Goal: Find specific page/section: Find specific page/section

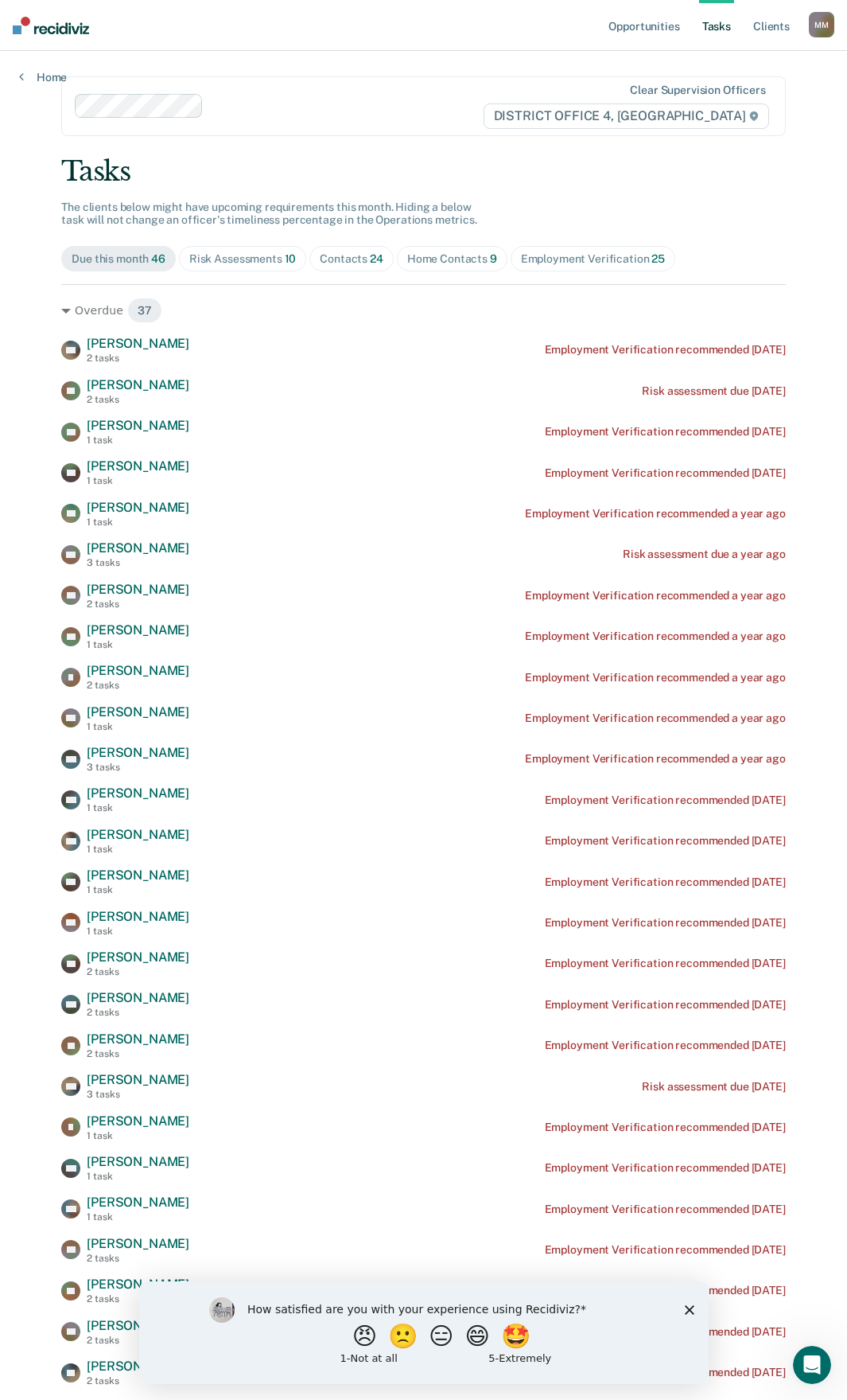
click at [454, 252] on div "Home Contacts 9" at bounding box center [452, 258] width 90 height 13
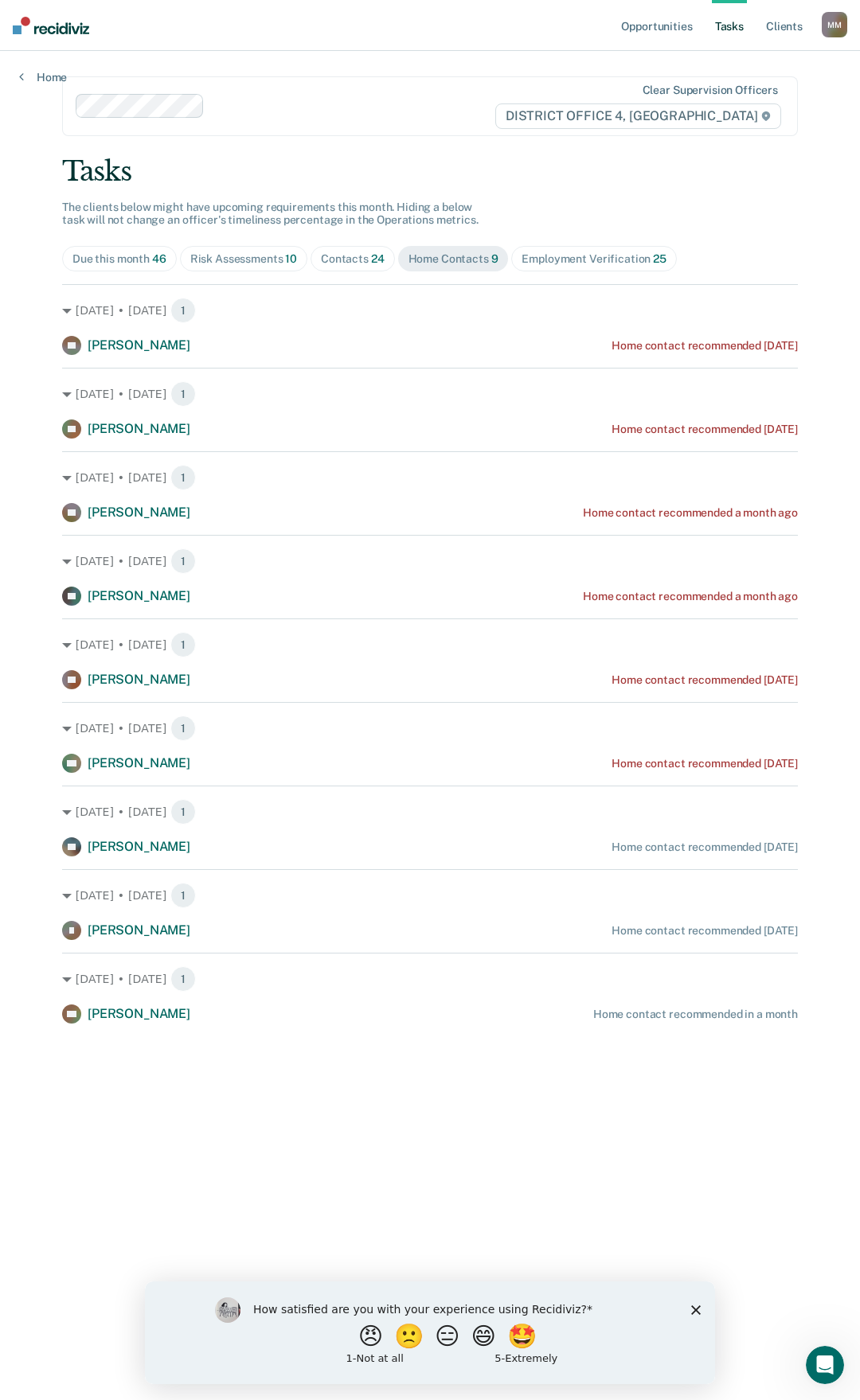
click at [345, 254] on div "Contacts 24" at bounding box center [353, 258] width 64 height 13
